Goal: Information Seeking & Learning: Learn about a topic

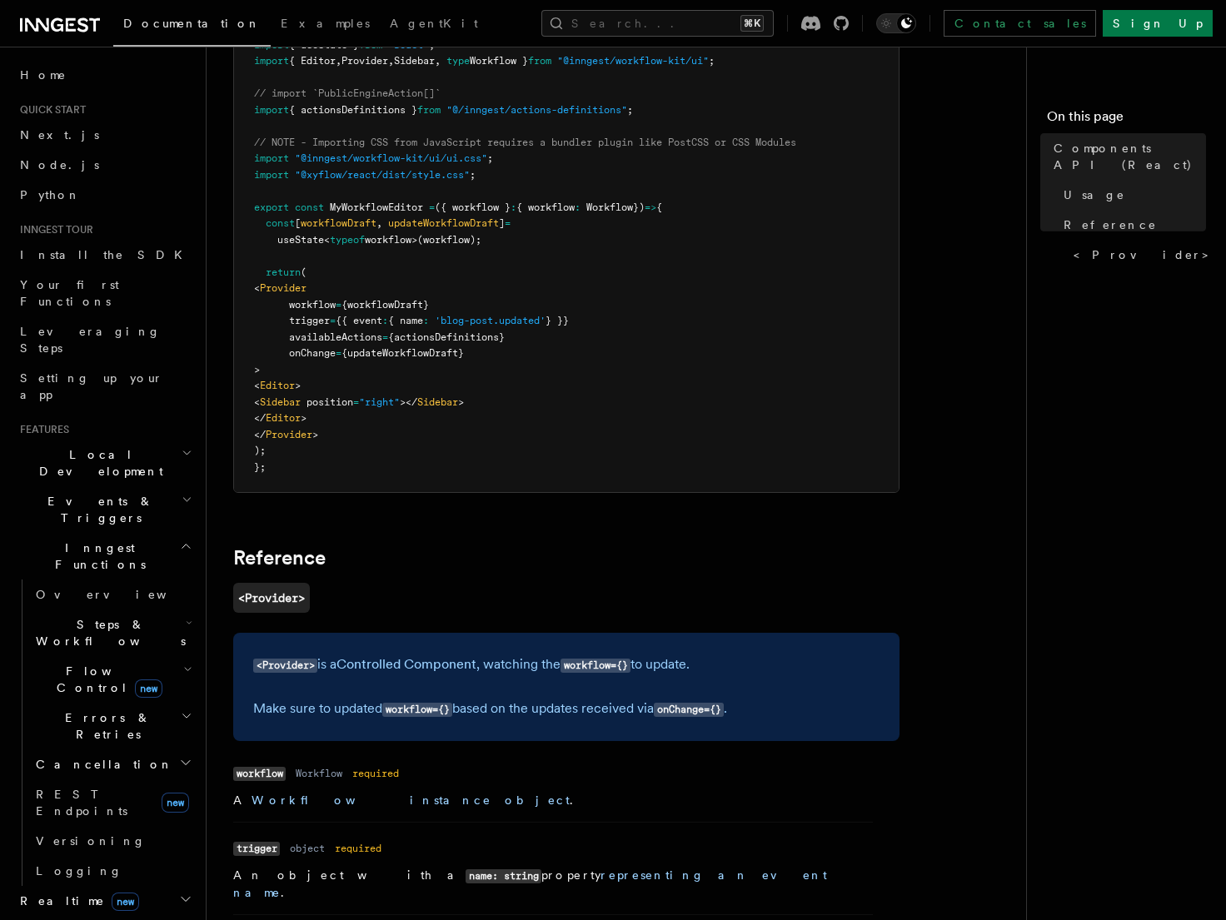
scroll to position [906, 0]
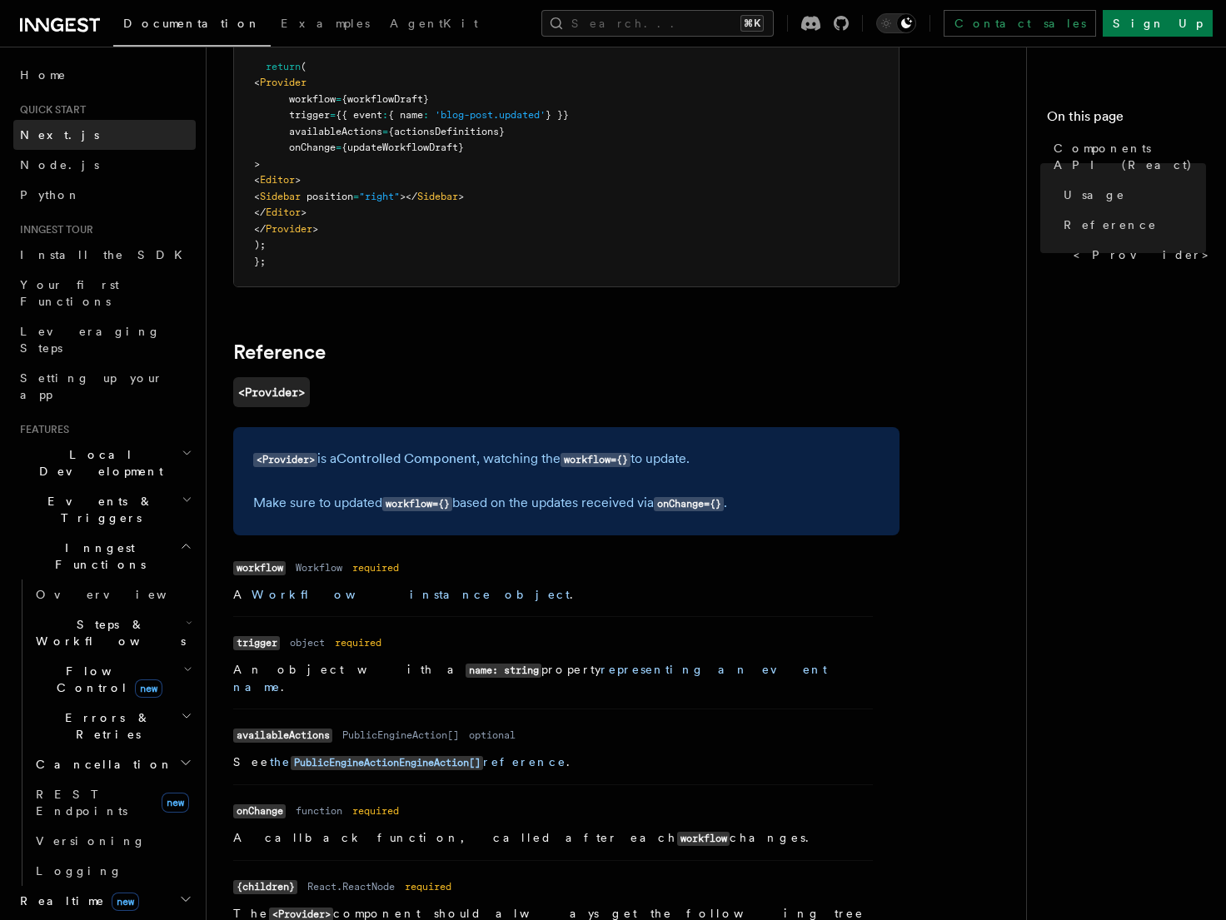
click at [36, 132] on span "Next.js" at bounding box center [59, 134] width 79 height 13
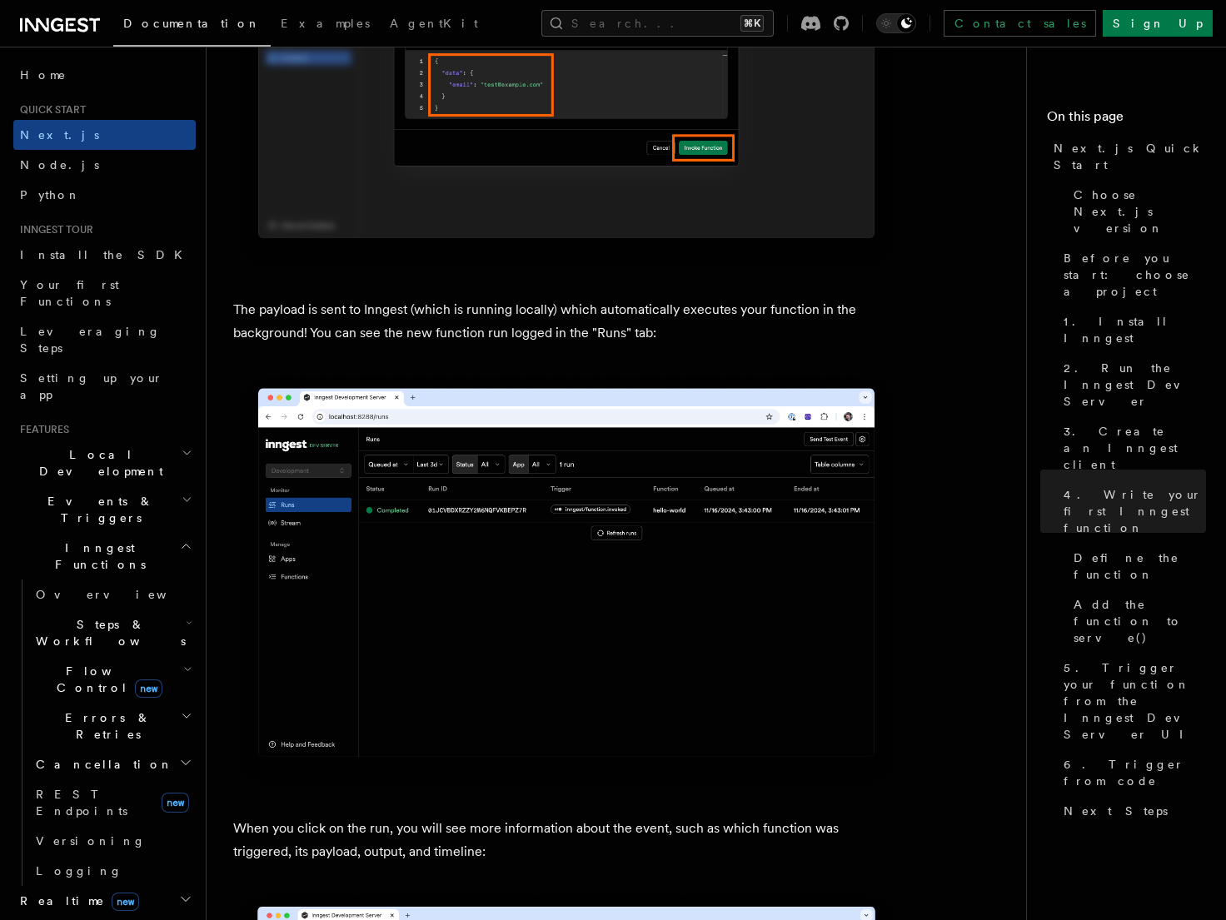
scroll to position [5449, 0]
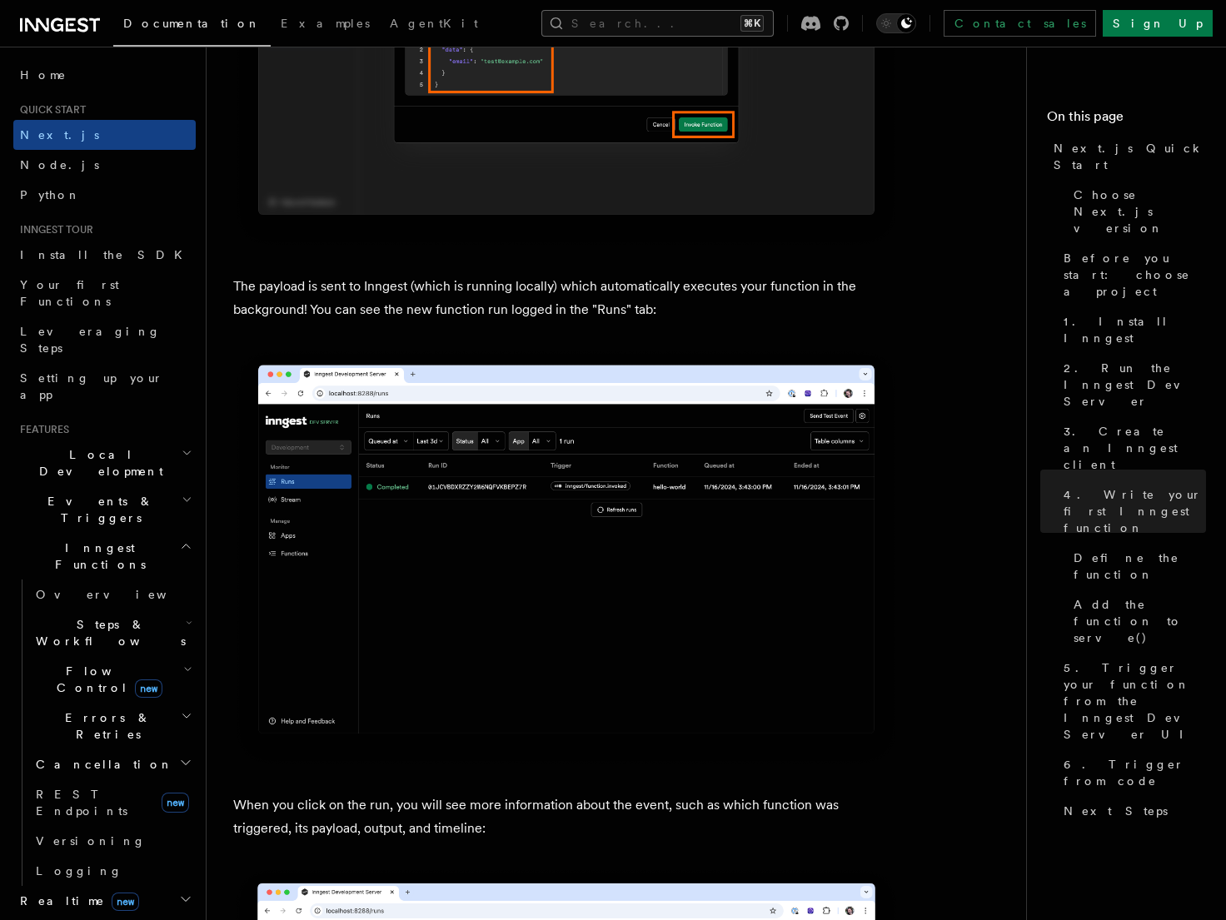
click at [695, 28] on button "Search... ⌘K" at bounding box center [657, 23] width 232 height 27
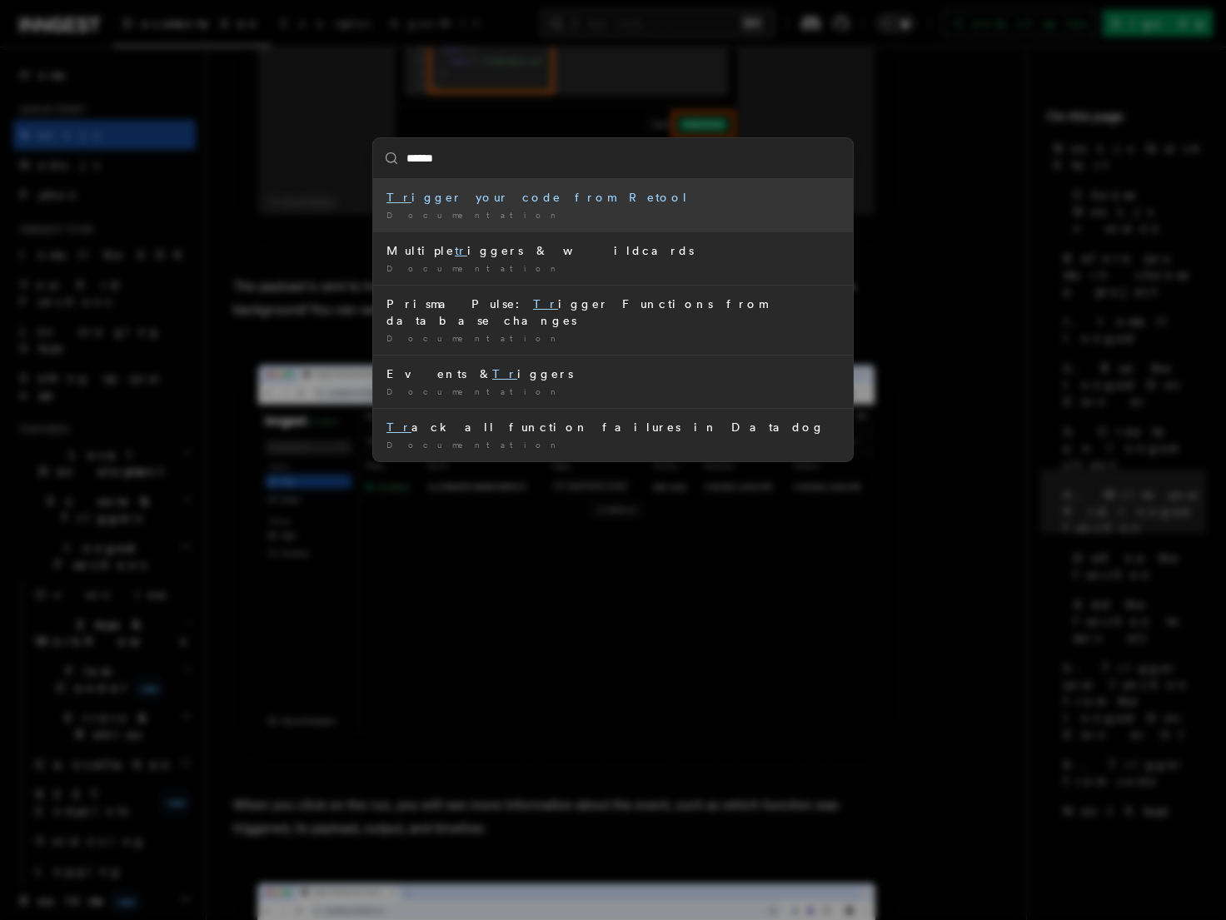
type input "*******"
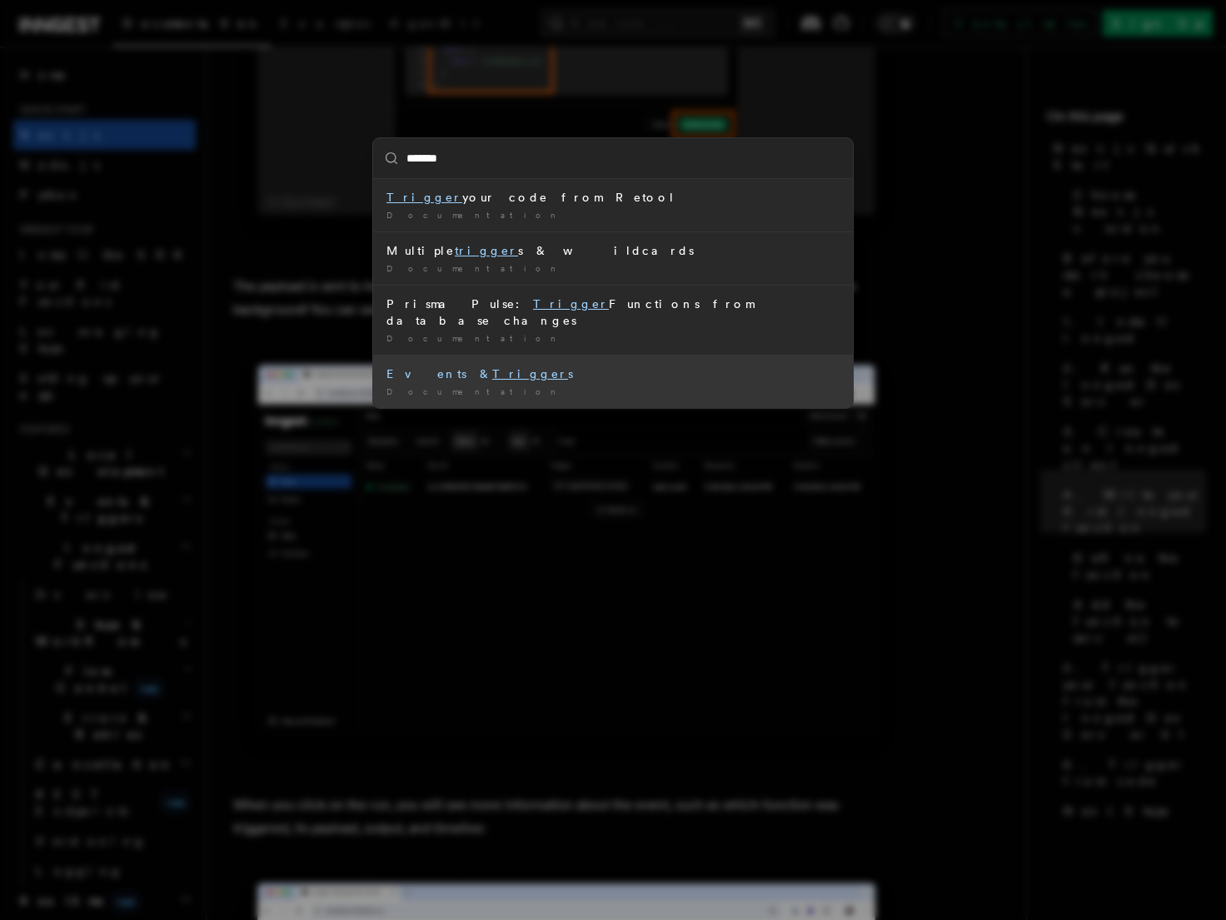
click at [524, 366] on div "Events & Trigger s" at bounding box center [613, 374] width 453 height 17
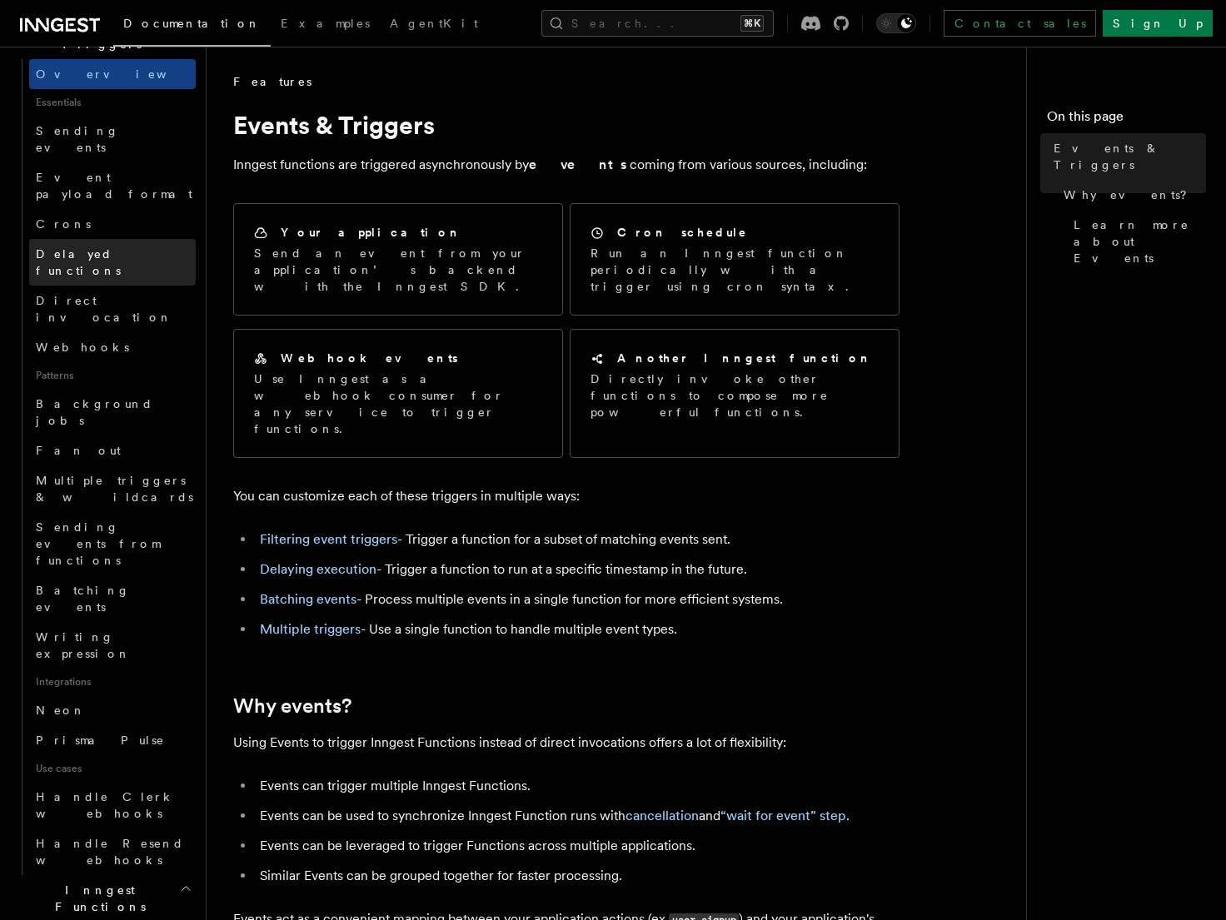
scroll to position [475, 0]
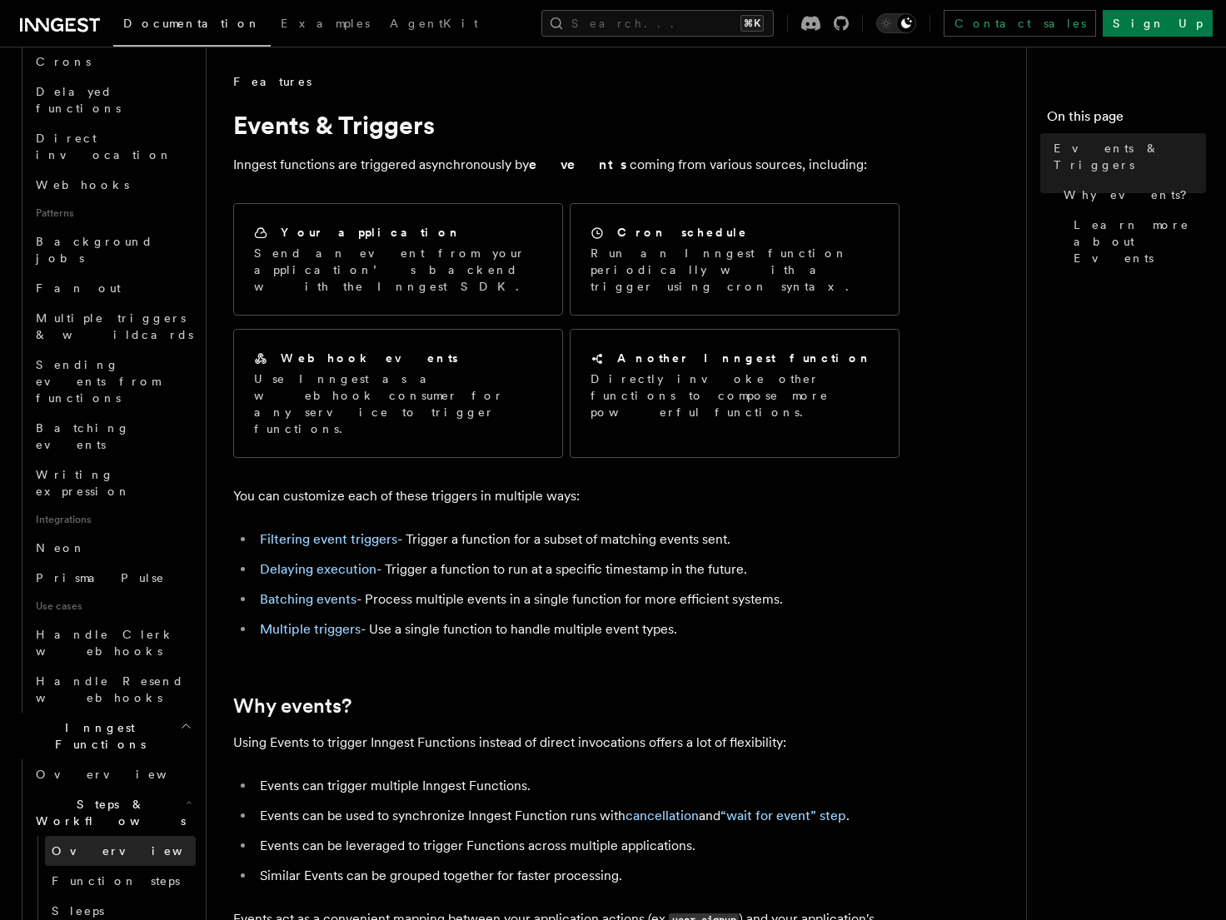
scroll to position [655, 0]
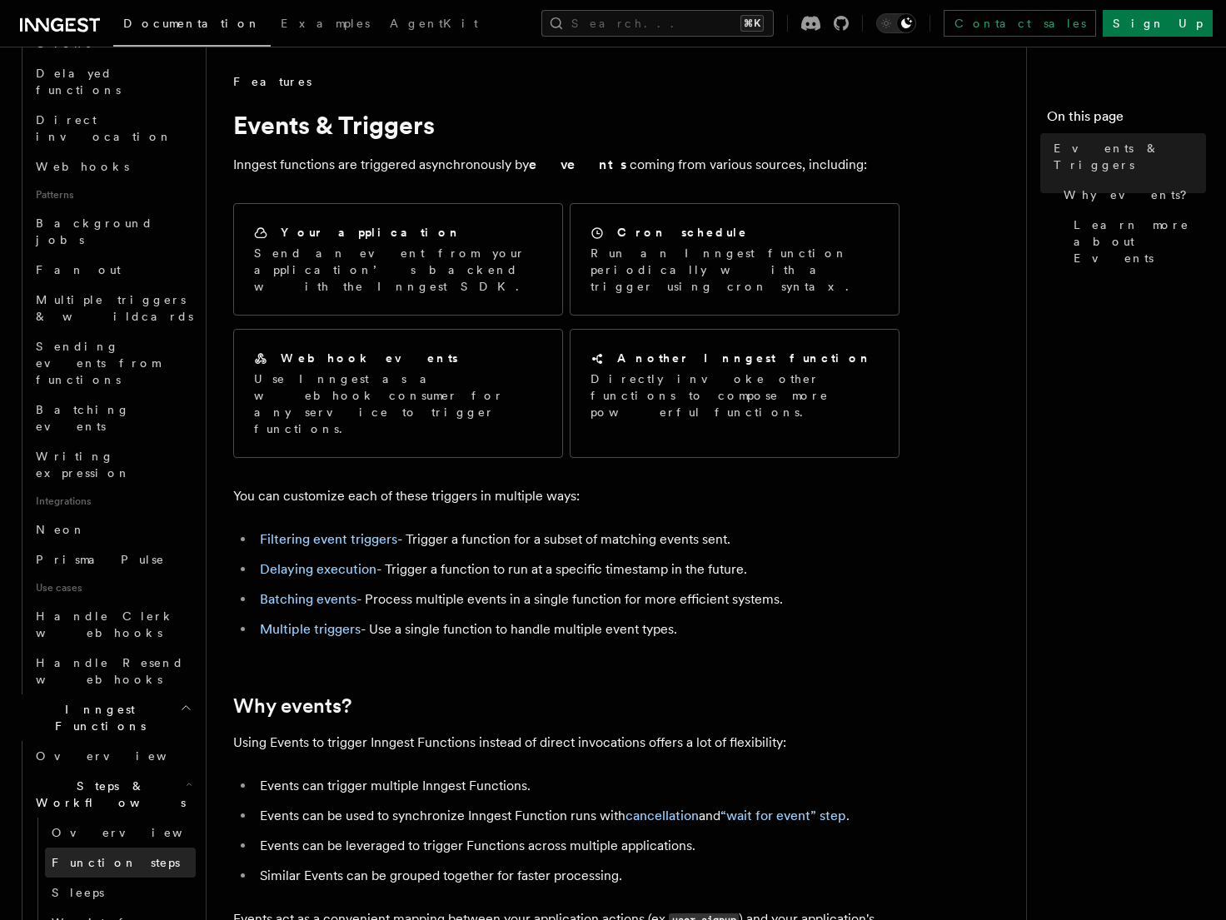
click at [129, 848] on link "Function steps" at bounding box center [120, 863] width 151 height 30
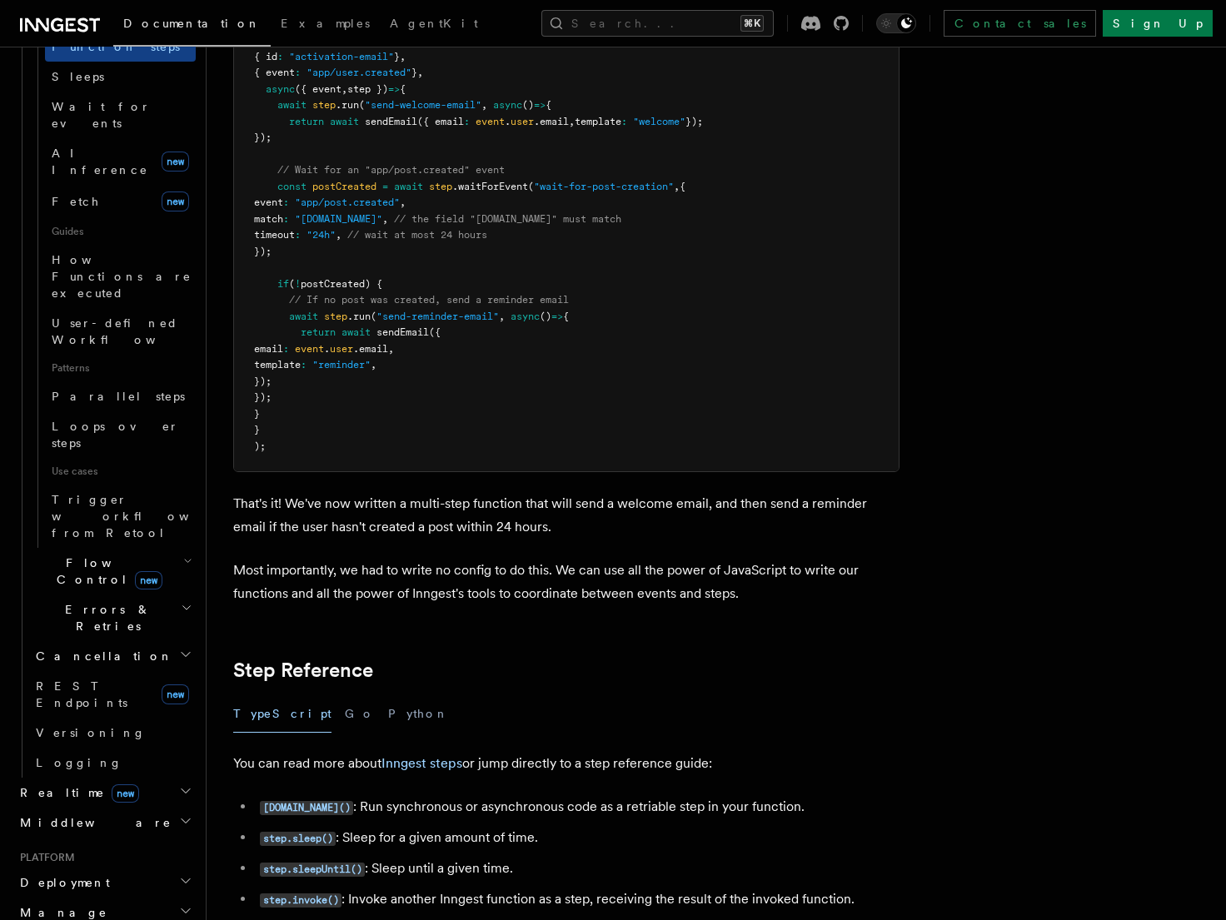
scroll to position [2446, 0]
